Goal: Task Accomplishment & Management: Manage account settings

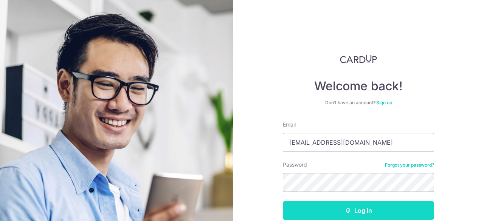
click at [360, 214] on button "Log in" at bounding box center [358, 210] width 151 height 19
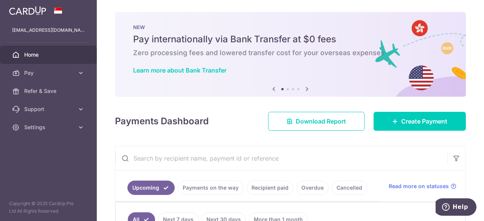
scroll to position [113, 0]
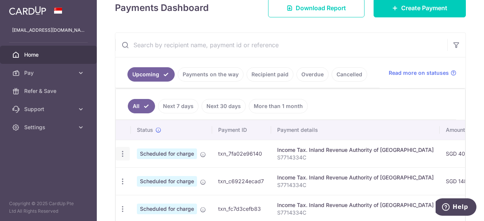
click at [120, 151] on icon "button" at bounding box center [123, 154] width 8 height 8
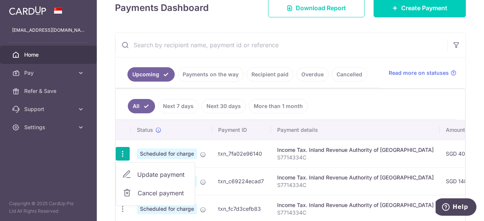
click at [159, 170] on span "Update payment" at bounding box center [162, 174] width 51 height 9
radio input "true"
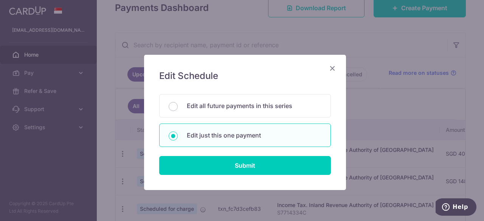
click at [329, 68] on icon "Close" at bounding box center [332, 68] width 9 height 9
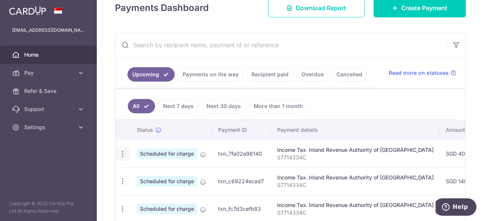
click at [124, 154] on icon "button" at bounding box center [123, 154] width 8 height 8
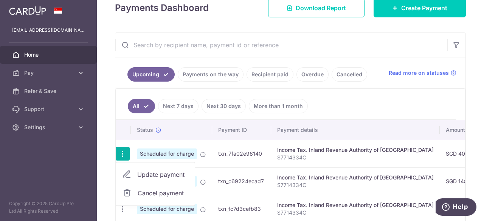
click at [170, 191] on span "Cancel payment" at bounding box center [163, 193] width 51 height 9
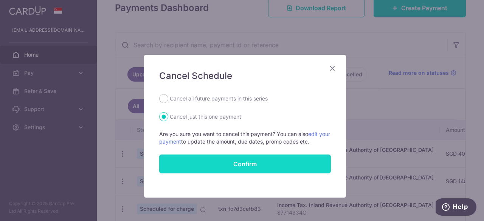
click at [244, 163] on input "Confirm" at bounding box center [245, 164] width 172 height 19
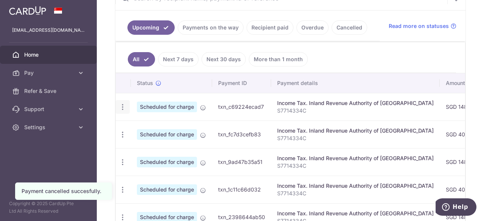
click at [120, 103] on icon "button" at bounding box center [123, 107] width 8 height 8
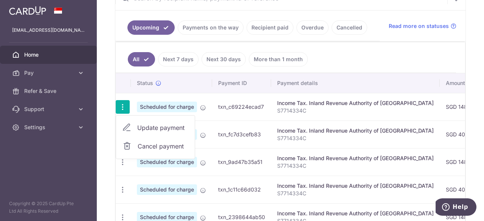
click at [157, 128] on span "Update payment" at bounding box center [162, 127] width 51 height 9
radio input "true"
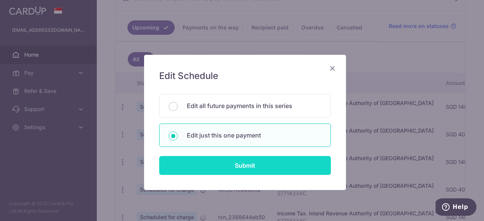
click at [245, 161] on input "Submit" at bounding box center [245, 165] width 172 height 19
radio input "true"
type input "148.40"
type input "[DATE]"
type input "S7714334C"
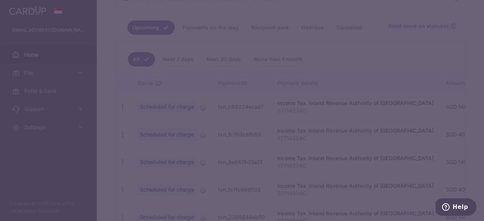
type input "VTAX25R"
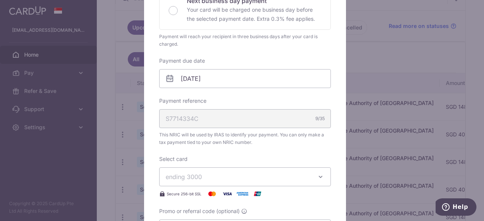
scroll to position [265, 0]
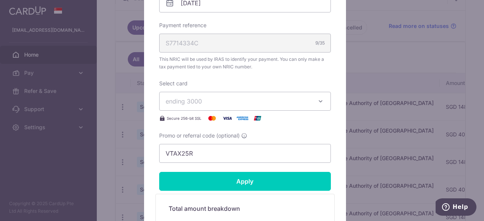
click at [253, 102] on span "ending 3000" at bounding box center [238, 101] width 145 height 9
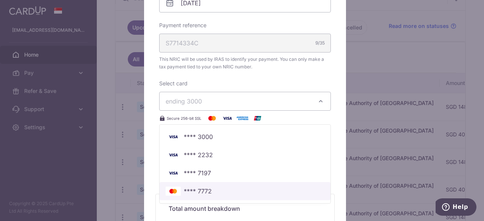
click at [204, 188] on span "**** 7772" at bounding box center [198, 191] width 28 height 9
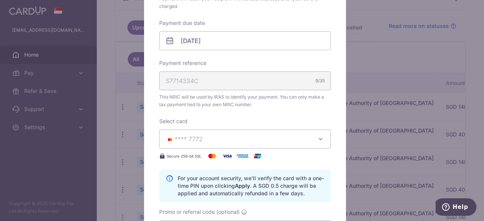
scroll to position [340, 0]
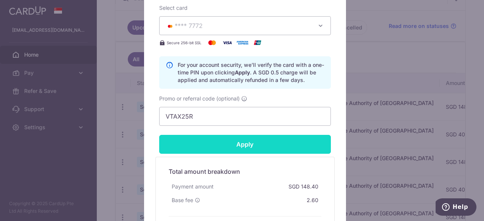
click at [253, 141] on input "Apply" at bounding box center [245, 144] width 172 height 19
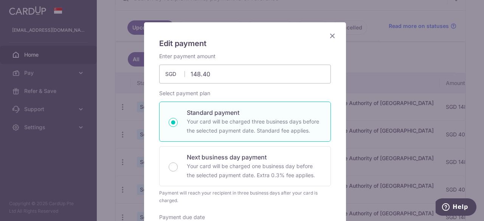
scroll to position [0, 0]
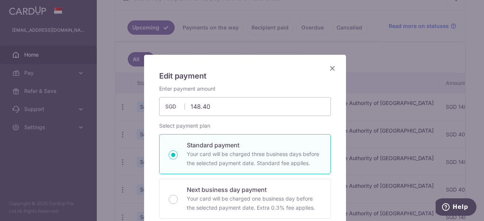
click at [330, 68] on icon "Close" at bounding box center [332, 68] width 9 height 9
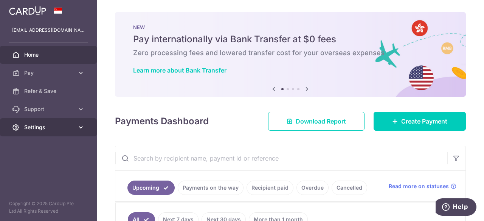
click at [49, 127] on span "Settings" at bounding box center [49, 128] width 50 height 8
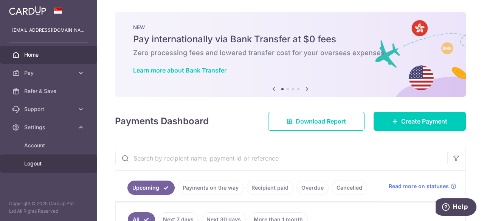
click at [42, 161] on span "Logout" at bounding box center [49, 164] width 50 height 8
